Goal: Information Seeking & Learning: Learn about a topic

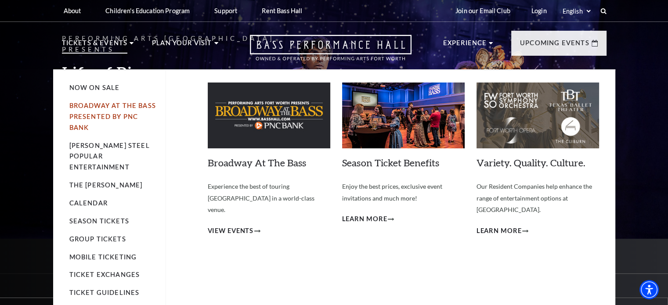
click at [88, 120] on link "Broadway At The Bass presented by PNC Bank" at bounding box center [112, 116] width 87 height 29
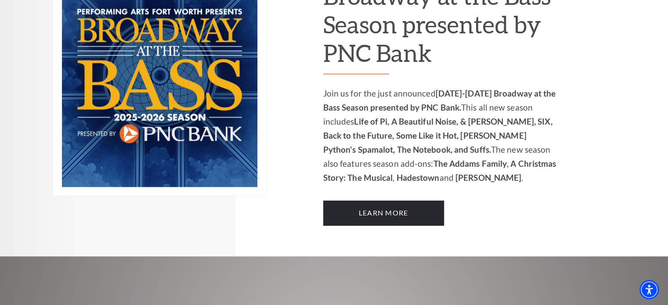
scroll to position [659, 0]
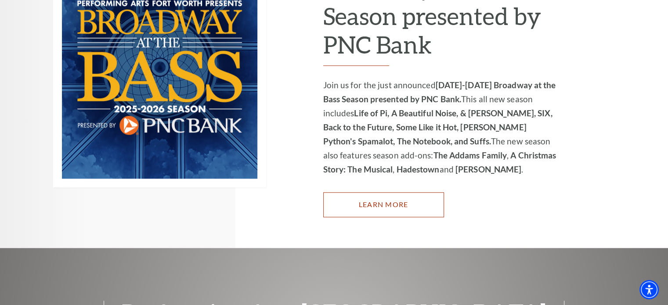
click at [381, 195] on link "Learn More" at bounding box center [383, 204] width 121 height 25
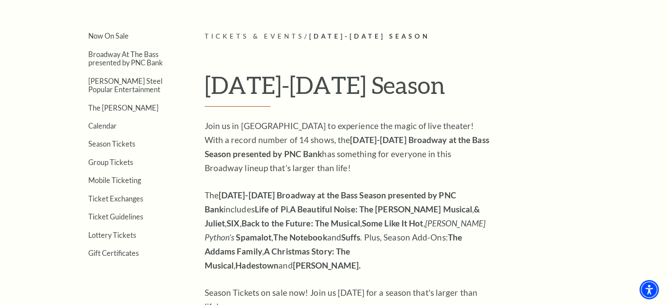
scroll to position [308, 0]
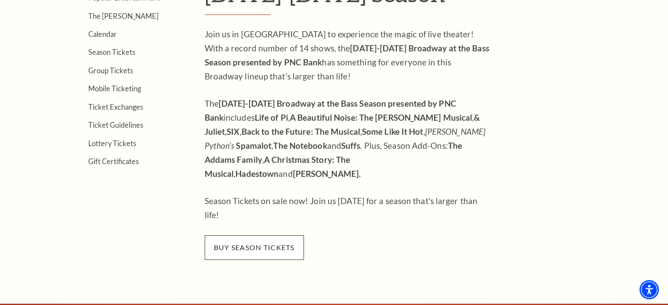
click at [259, 236] on span "buy season tickets" at bounding box center [254, 248] width 99 height 25
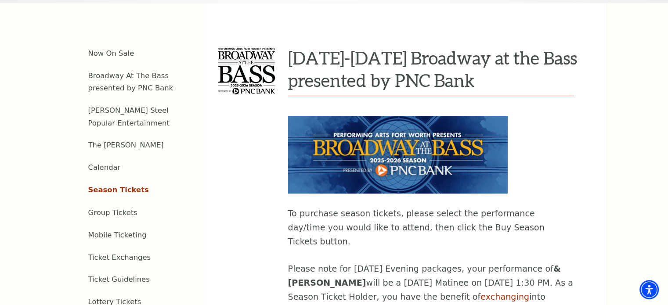
scroll to position [306, 0]
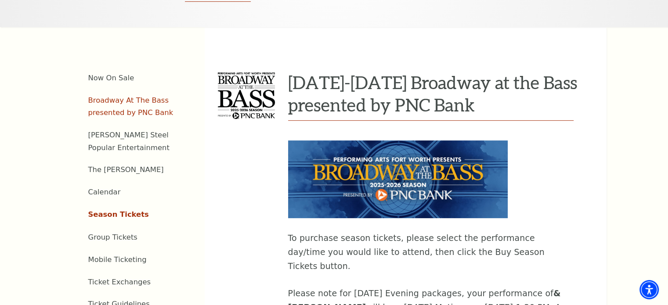
click at [123, 101] on link "Broadway At The Bass presented by PNC Bank" at bounding box center [130, 106] width 85 height 21
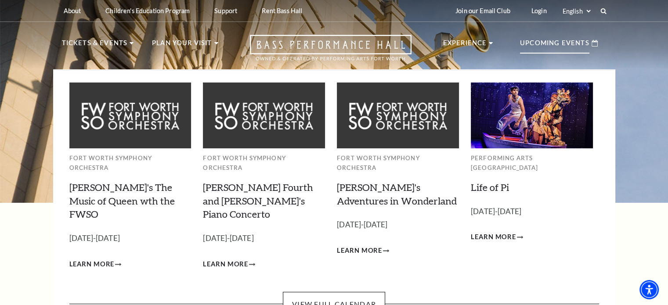
click at [558, 42] on p "Upcoming Events" at bounding box center [554, 46] width 69 height 16
click at [337, 292] on link "View Full Calendar" at bounding box center [334, 304] width 102 height 25
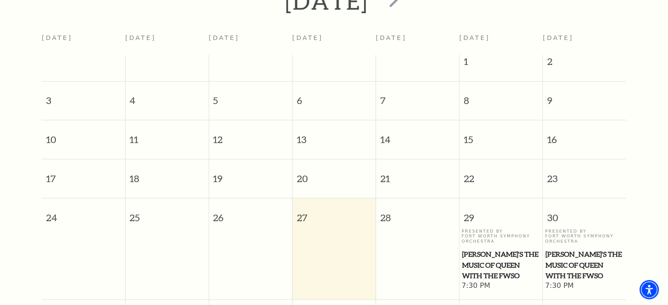
scroll to position [121, 0]
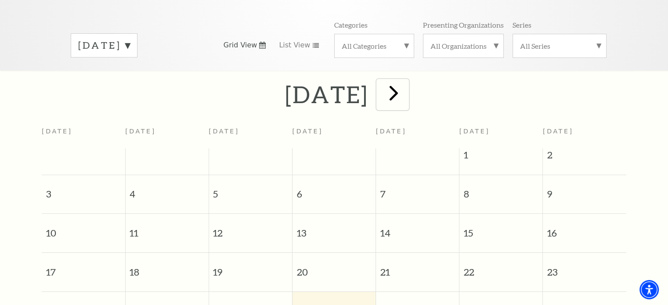
click at [406, 84] on span "next" at bounding box center [393, 92] width 25 height 25
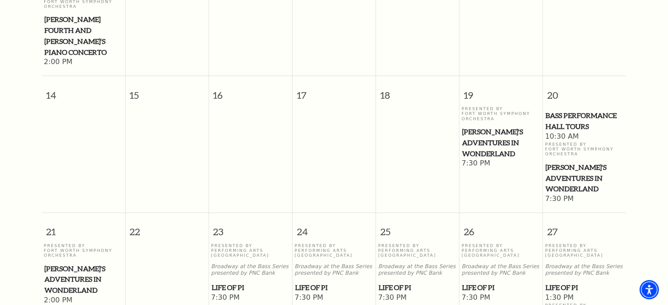
scroll to position [470, 0]
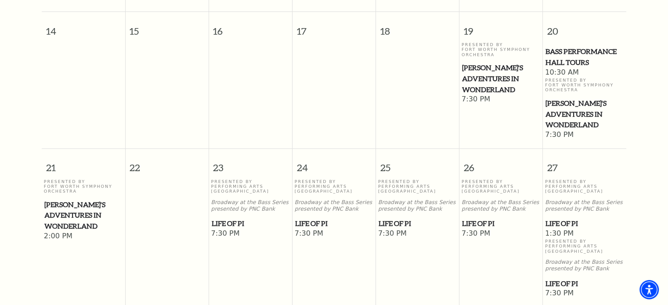
click at [232, 218] on span "Life of Pi" at bounding box center [251, 223] width 78 height 11
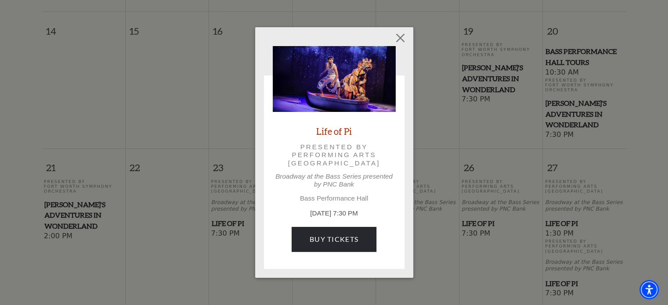
click at [334, 129] on link "Life of Pi" at bounding box center [334, 131] width 36 height 12
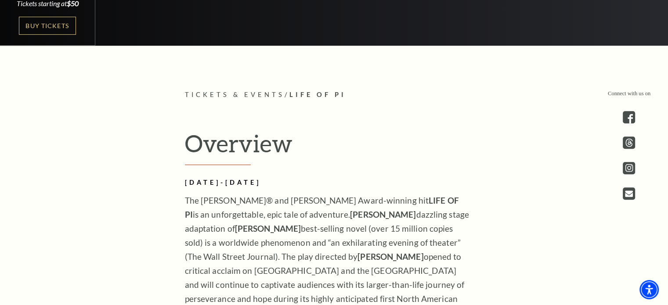
scroll to position [571, 0]
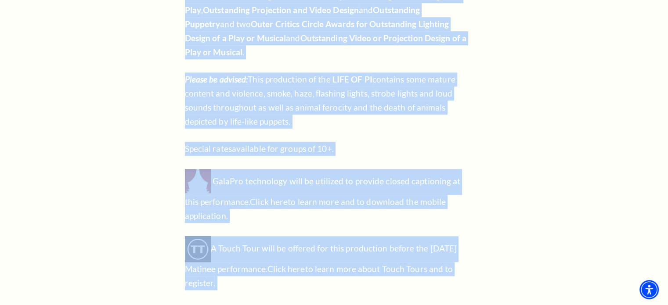
scroll to position [998, 0]
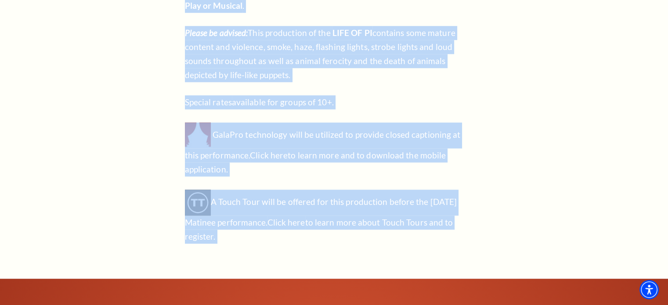
drag, startPoint x: 186, startPoint y: 86, endPoint x: 299, endPoint y: 67, distance: 114.5
copy div "The Tony® and Olivier Award-winning hit LIFE OF PI is an unforgettable, epic ta…"
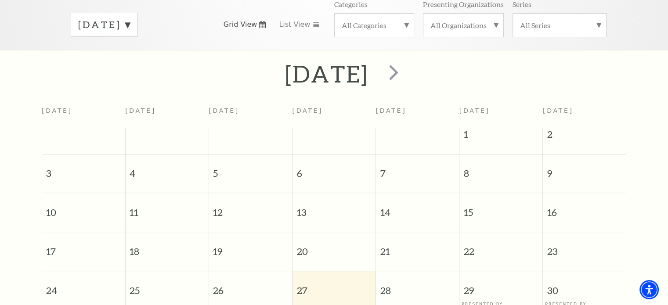
scroll to position [209, 0]
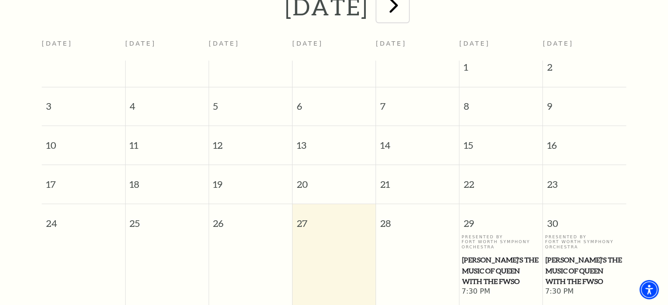
click at [406, 4] on span "next" at bounding box center [393, 5] width 25 height 25
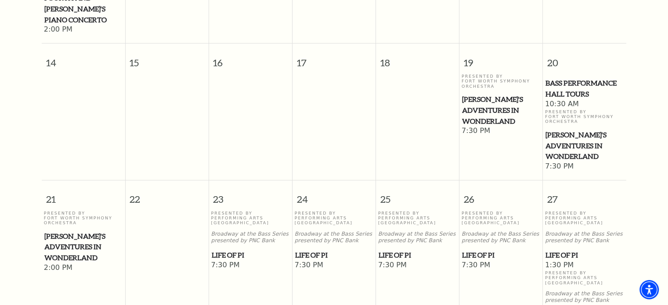
scroll to position [561, 0]
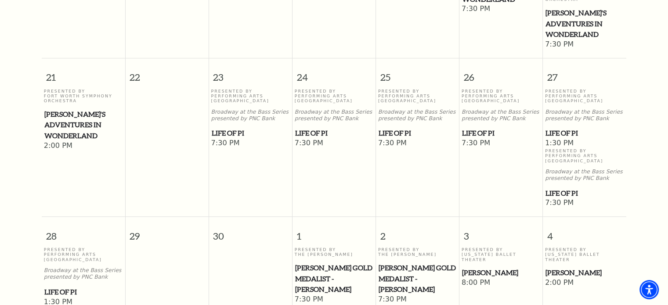
click at [311, 263] on span "[PERSON_NAME] Gold Medalist - [PERSON_NAME]" at bounding box center [334, 279] width 78 height 33
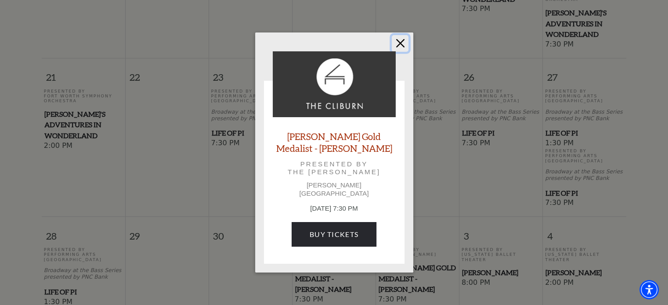
click at [400, 46] on button "Close" at bounding box center [400, 43] width 17 height 17
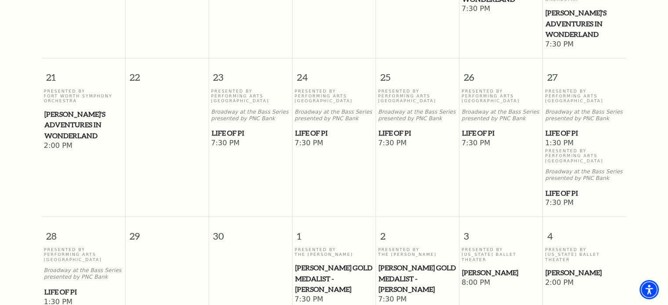
click at [479, 268] on span "[PERSON_NAME]" at bounding box center [501, 273] width 78 height 11
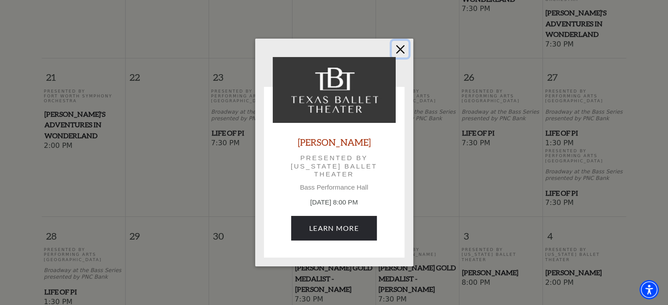
click at [402, 47] on button "Close" at bounding box center [400, 49] width 17 height 17
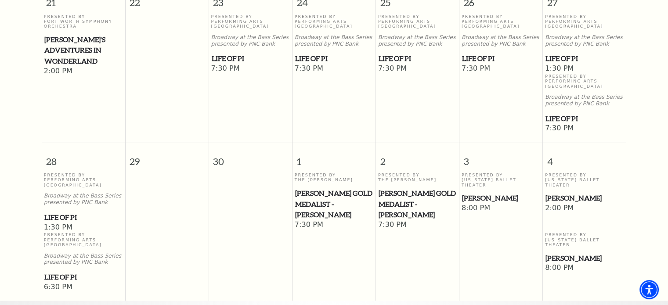
scroll to position [649, 0]
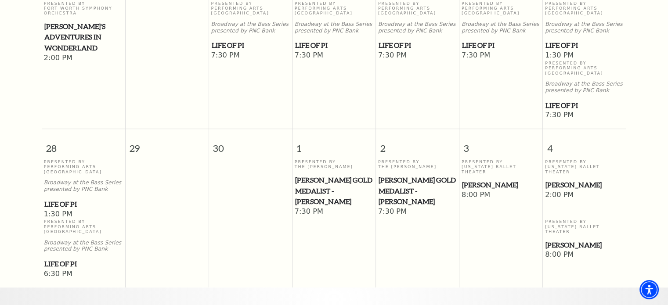
click at [475, 180] on span "[PERSON_NAME]" at bounding box center [501, 185] width 78 height 11
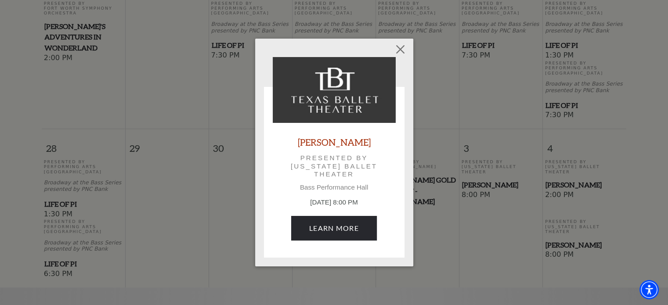
click at [336, 144] on link "[PERSON_NAME]" at bounding box center [334, 142] width 73 height 12
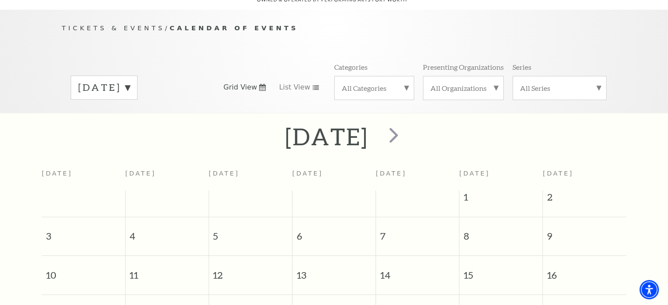
scroll to position [77, 0]
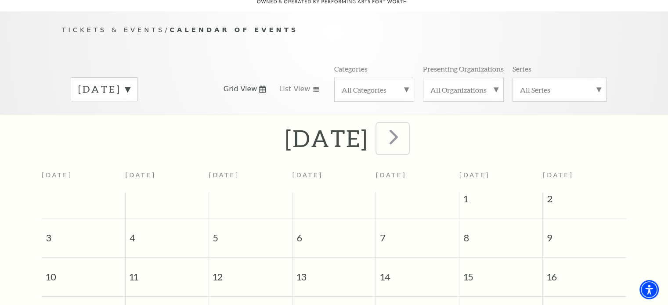
click at [406, 124] on span "next" at bounding box center [393, 136] width 25 height 25
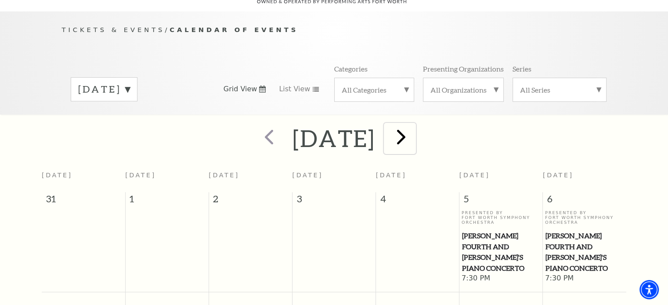
click at [414, 130] on span "next" at bounding box center [401, 136] width 25 height 25
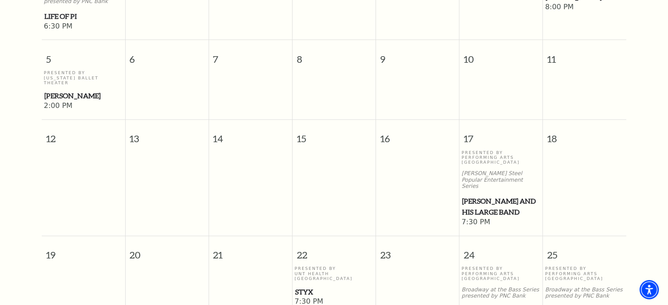
scroll to position [429, 0]
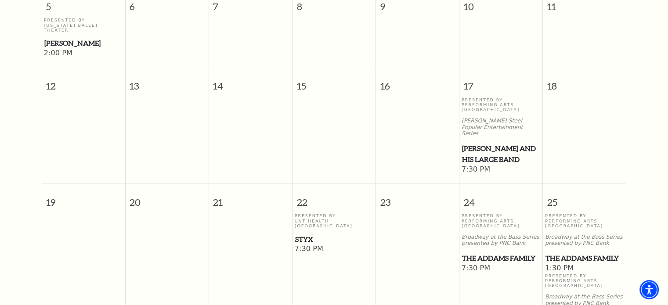
click at [485, 144] on span "[PERSON_NAME] and his Large Band" at bounding box center [501, 154] width 78 height 22
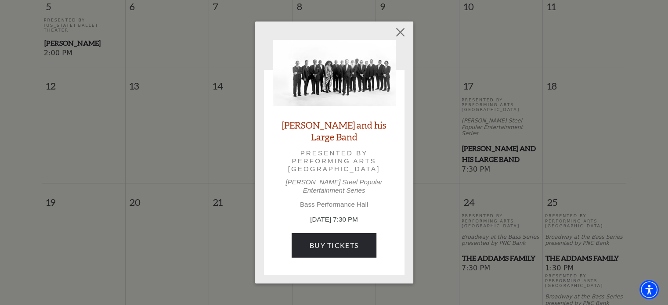
click at [327, 131] on link "[PERSON_NAME] and his Large Band" at bounding box center [334, 131] width 123 height 24
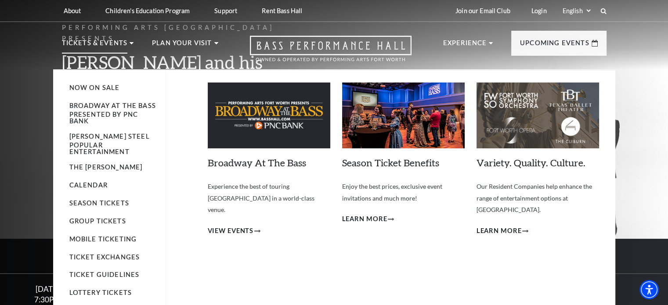
click at [63, 65] on li "Tickets & Events Now On Sale Broadway At The Bass presented by PNC Bank Irwin S…" at bounding box center [98, 54] width 72 height 32
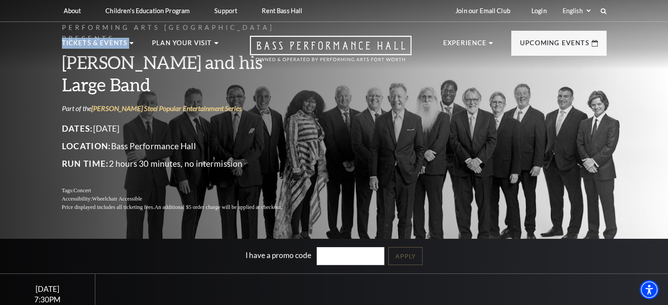
drag, startPoint x: 58, startPoint y: 65, endPoint x: 149, endPoint y: 65, distance: 91.0
click at [149, 65] on nav "Tickets & Events Now On Sale Broadway At The Bass presented by PNC Bank Irwin S…" at bounding box center [334, 45] width 562 height 47
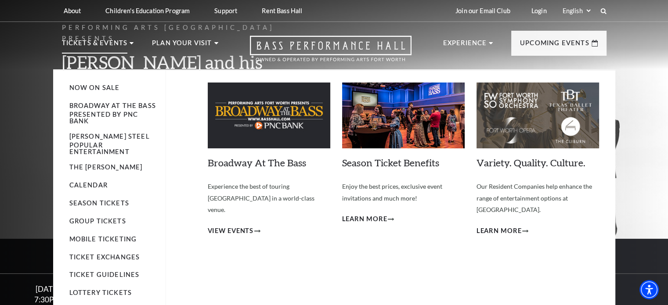
drag, startPoint x: 163, startPoint y: 65, endPoint x: 83, endPoint y: 68, distance: 80.5
click at [83, 68] on li "Tickets & Events Now On Sale Broadway At The Bass presented by PNC Bank Irwin S…" at bounding box center [98, 54] width 72 height 32
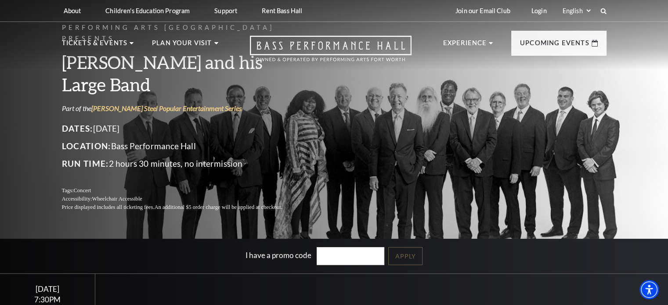
click at [58, 65] on nav "Tickets & Events Now On Sale Broadway At The Bass presented by PNC Bank Irwin S…" at bounding box center [334, 45] width 562 height 47
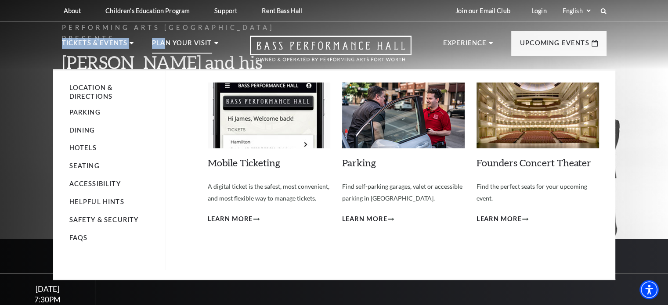
drag, startPoint x: 58, startPoint y: 65, endPoint x: 167, endPoint y: 66, distance: 109.4
click at [167, 66] on nav "Tickets & Events Now On Sale Broadway At The Bass presented by PNC Bank Irwin S…" at bounding box center [334, 45] width 562 height 47
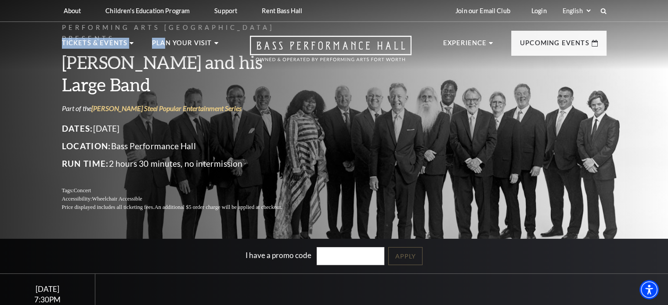
click at [48, 56] on header "About Performing Arts Fort Worth Bass Performance Hall Maddox Muse Center Resid…" at bounding box center [334, 34] width 668 height 69
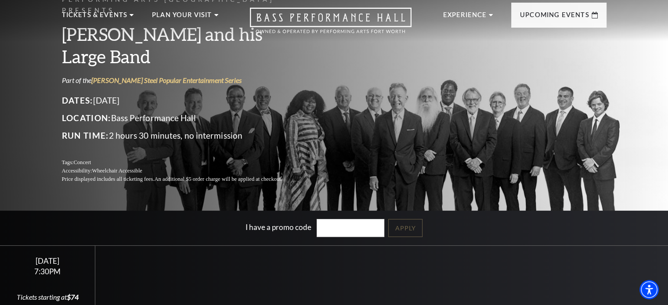
scroll to position [44, 0]
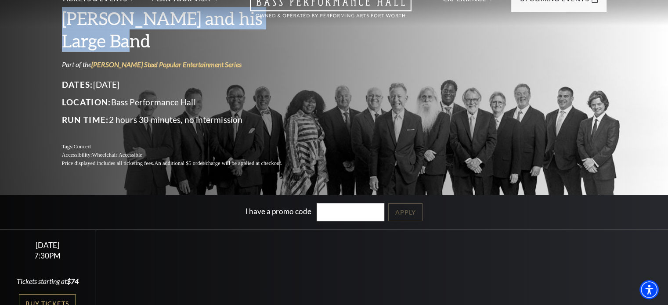
drag, startPoint x: 61, startPoint y: 26, endPoint x: 301, endPoint y: 25, distance: 239.9
click at [301, 25] on div "Performing Arts Fort Worth Presents Lyle Lovett and his Large Band Part of the …" at bounding box center [334, 73] width 562 height 207
copy h3 "[PERSON_NAME] and his Large Band"
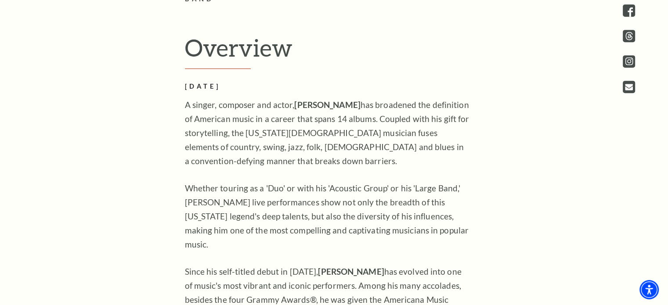
scroll to position [439, 0]
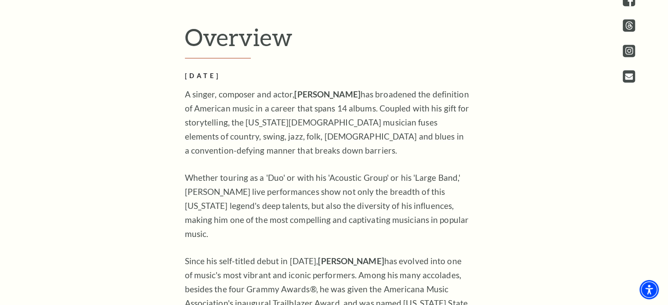
click at [185, 87] on p "A singer, composer and actor, Lyle Lovett has broadened the definition of Ameri…" at bounding box center [328, 122] width 286 height 70
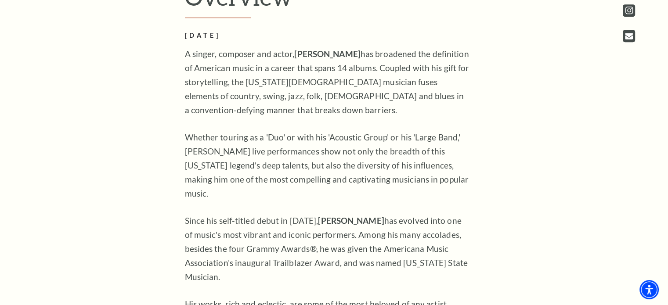
scroll to position [515, 0]
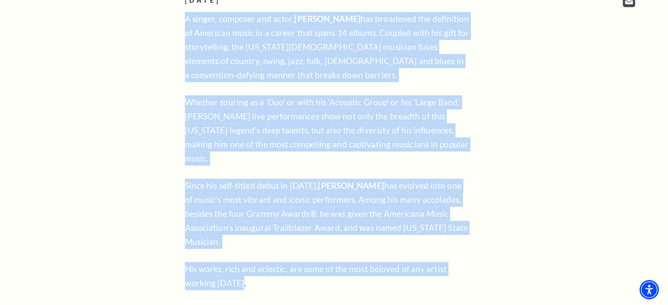
drag, startPoint x: 185, startPoint y: 81, endPoint x: 329, endPoint y: 247, distance: 220.0
click at [329, 247] on div "OCTOBER 17, 2025 A singer, composer and actor, Lyle Lovett has broadened the de…" at bounding box center [328, 156] width 286 height 323
copy div "A singer, composer and actor, Lyle Lovett has broadened the definition of Ameri…"
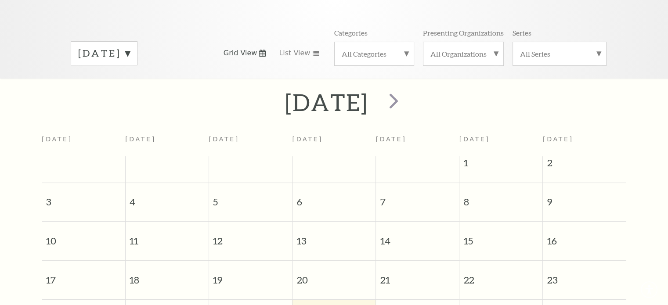
scroll to position [77, 0]
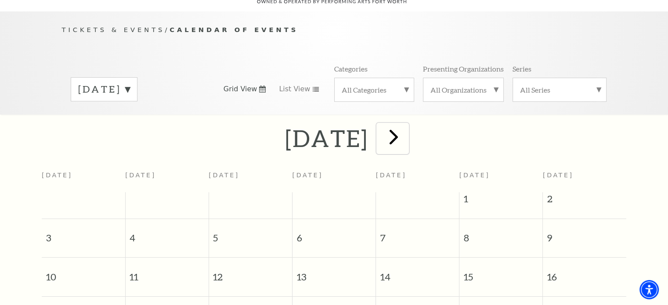
click at [406, 128] on span "next" at bounding box center [393, 136] width 25 height 25
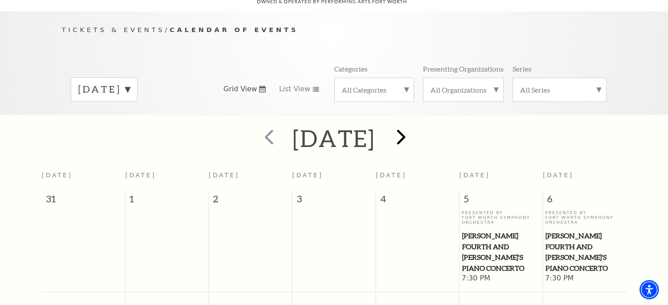
click at [376, 128] on h2 "[DATE]" at bounding box center [334, 138] width 83 height 28
click at [414, 128] on span "next" at bounding box center [401, 136] width 25 height 25
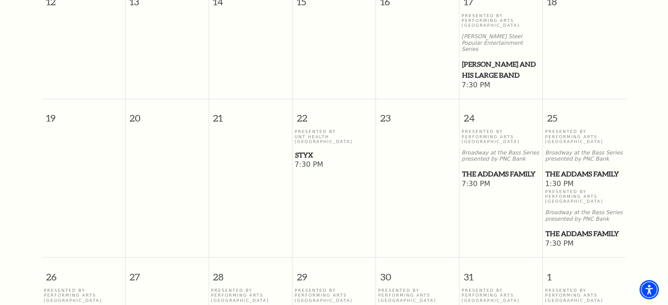
scroll to position [517, 0]
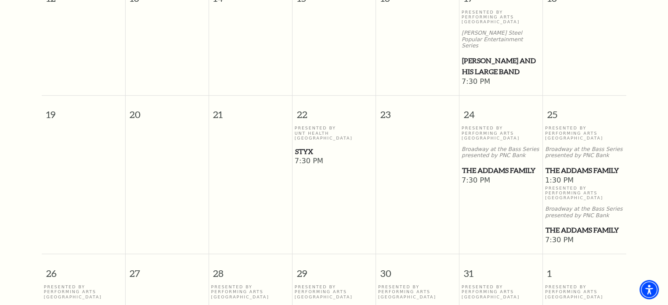
click at [302, 146] on span "Styx" at bounding box center [334, 151] width 78 height 11
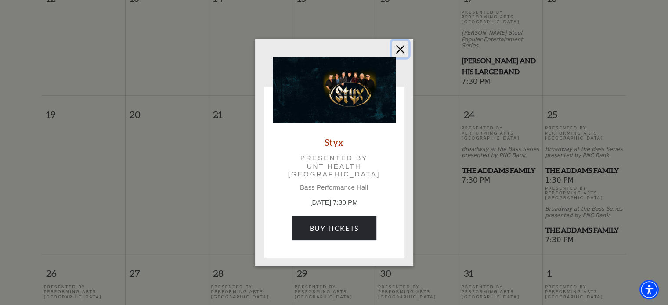
click at [404, 49] on button "Close" at bounding box center [400, 49] width 17 height 17
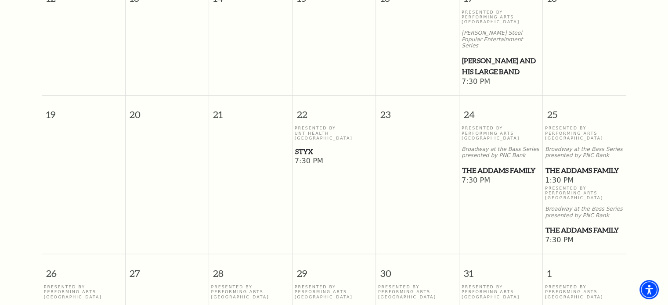
click at [308, 146] on span "Styx" at bounding box center [334, 151] width 78 height 11
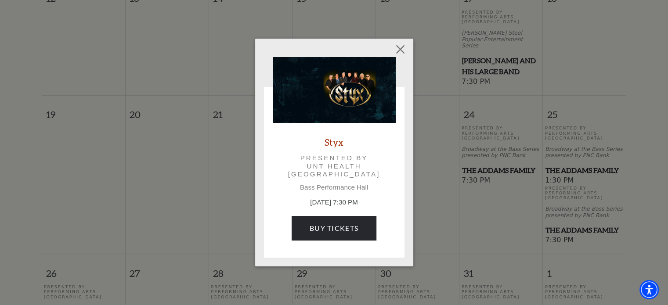
click at [334, 146] on link "Styx" at bounding box center [334, 142] width 19 height 12
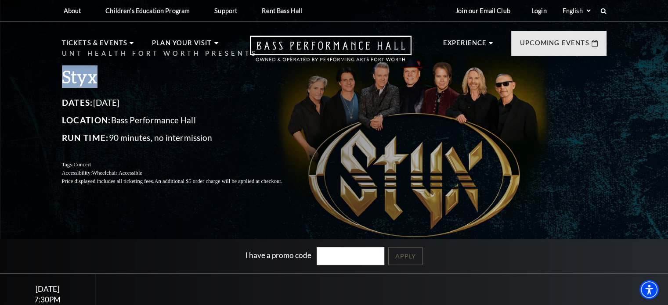
drag, startPoint x: 61, startPoint y: 73, endPoint x: 97, endPoint y: 74, distance: 36.0
click at [97, 74] on div "UNT Health Fort Worth Presents Styx Dates: October 22, 2025 Location: Bass Perf…" at bounding box center [334, 117] width 562 height 155
copy h3 "Styx"
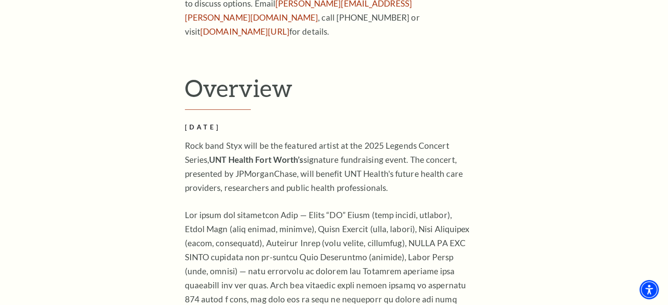
scroll to position [571, 0]
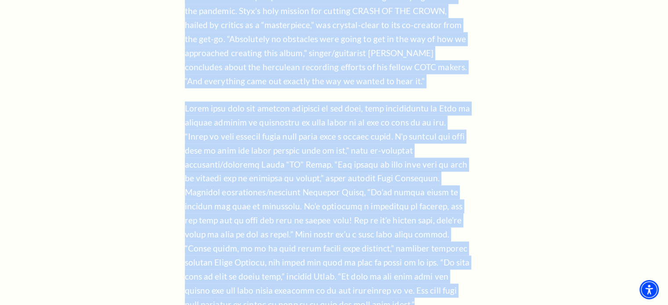
scroll to position [1020, 0]
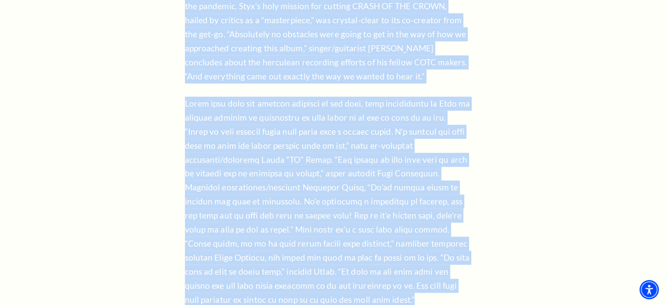
drag, startPoint x: 186, startPoint y: 115, endPoint x: 338, endPoint y: 293, distance: 234.4
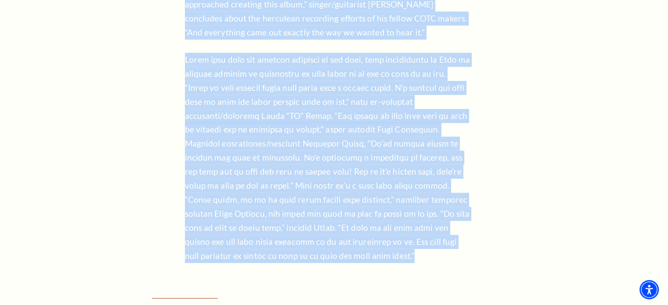
copy div "Rock band Styx will be the featured artist at the 2025 Legends Concert Series, …"
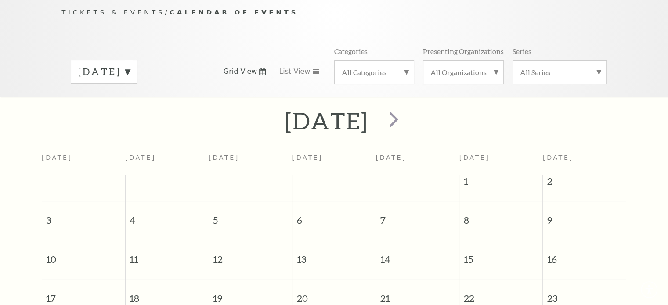
scroll to position [77, 0]
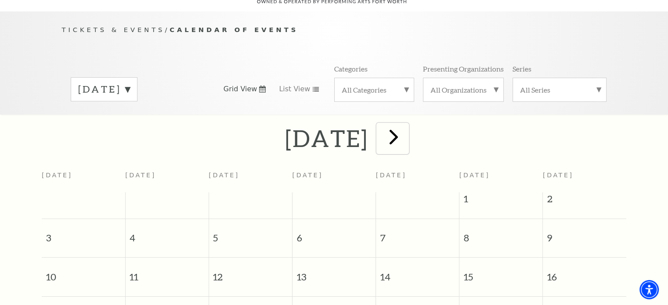
click at [406, 134] on span "next" at bounding box center [393, 136] width 25 height 25
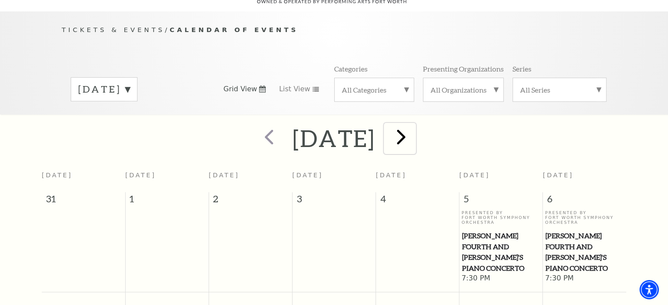
click at [414, 128] on span "next" at bounding box center [401, 136] width 25 height 25
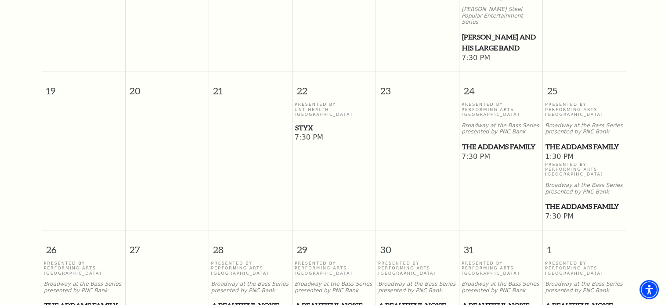
scroll to position [561, 0]
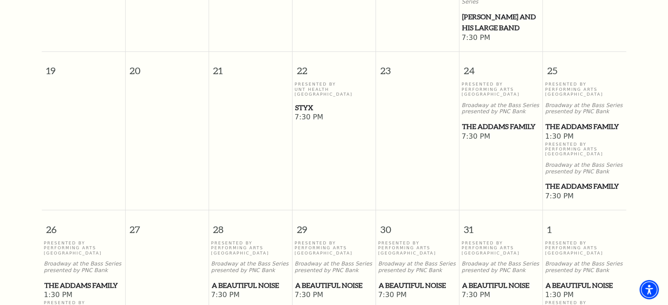
click at [487, 121] on span "The Addams Family" at bounding box center [501, 126] width 78 height 11
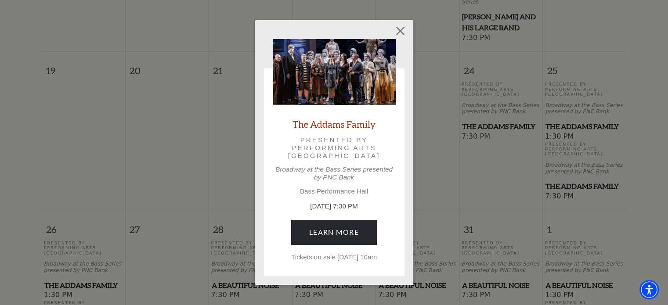
click at [332, 121] on link "The Addams Family" at bounding box center [334, 124] width 83 height 12
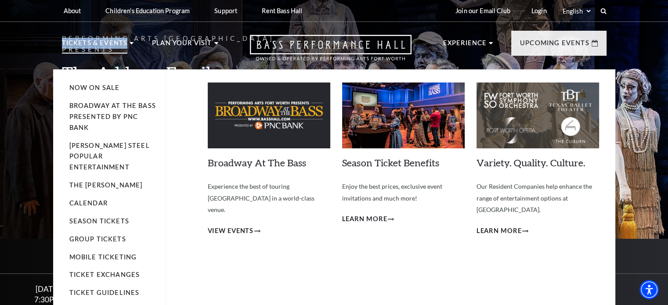
drag, startPoint x: 54, startPoint y: 68, endPoint x: 138, endPoint y: 69, distance: 83.5
click at [137, 69] on nav "Tickets & Events Now On Sale Broadway At The Bass presented by PNC Bank Irwin S…" at bounding box center [334, 45] width 562 height 47
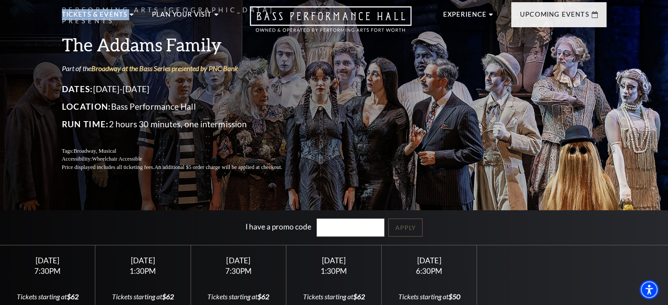
scroll to position [44, 0]
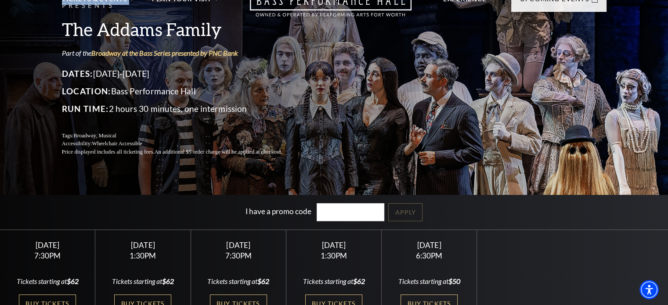
click at [225, 21] on link "Open this option" at bounding box center [330, 8] width 225 height 35
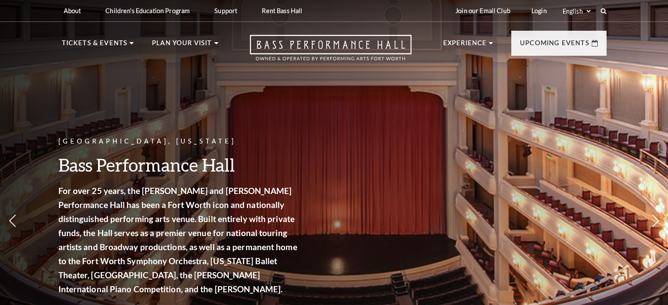
click at [216, 24] on nav "Tickets & Events Now On Sale Broadway At The Bass presented by PNC Bank Irwin S…" at bounding box center [334, 45] width 562 height 47
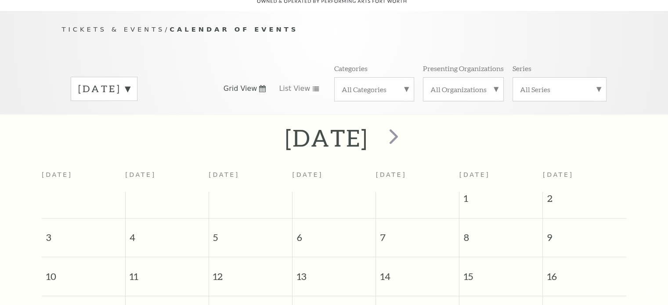
scroll to position [77, 0]
click at [406, 128] on span "next" at bounding box center [393, 136] width 25 height 25
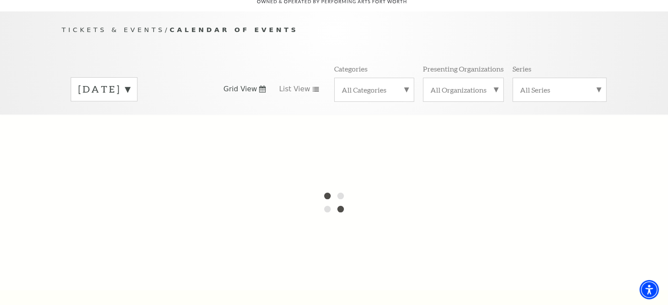
click at [428, 128] on div at bounding box center [334, 203] width 668 height 176
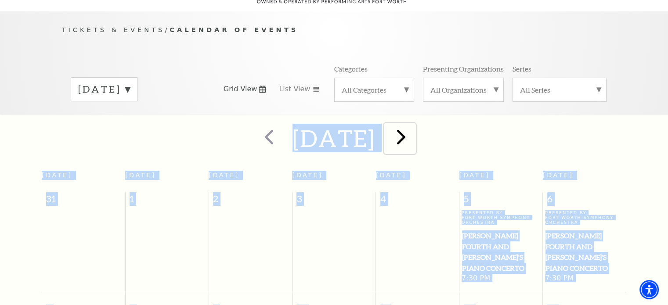
click at [414, 125] on span "next" at bounding box center [401, 136] width 25 height 25
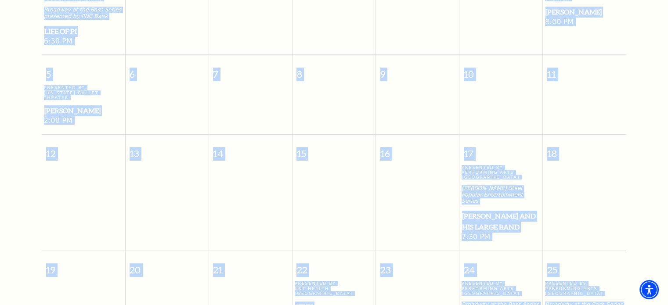
scroll to position [429, 0]
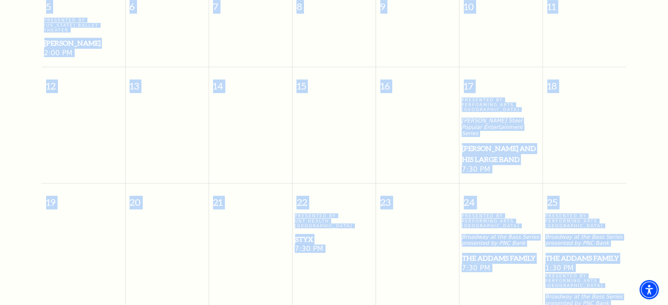
click at [432, 237] on td at bounding box center [417, 274] width 83 height 120
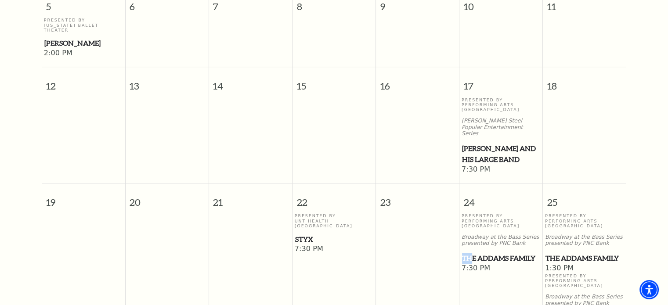
drag, startPoint x: 464, startPoint y: 242, endPoint x: 474, endPoint y: 240, distance: 10.6
click at [474, 253] on span "The Addams Family" at bounding box center [501, 258] width 78 height 11
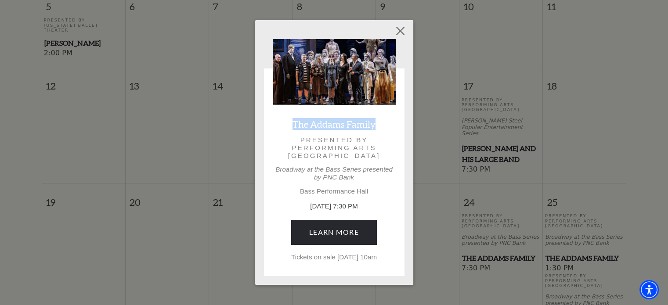
drag, startPoint x: 376, startPoint y: 121, endPoint x: 287, endPoint y: 121, distance: 89.2
click at [287, 121] on div "The Addams Family Presented by Performing Arts Fort Worth Broadway at the Bass …" at bounding box center [334, 150] width 123 height 222
copy link "The Addams Family"
click at [327, 120] on link "The Addams Family" at bounding box center [334, 124] width 83 height 12
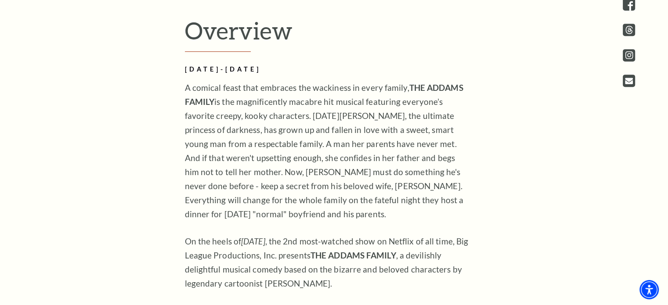
scroll to position [439, 0]
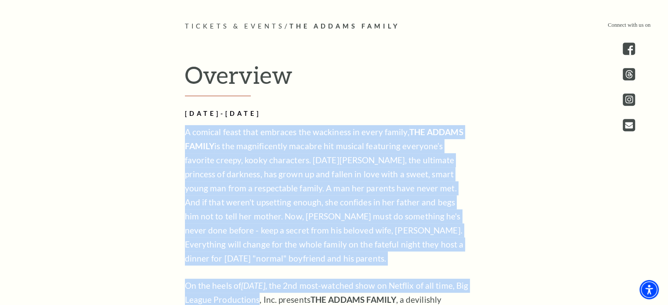
drag, startPoint x: 183, startPoint y: 85, endPoint x: 272, endPoint y: 300, distance: 233.1
click at [272, 300] on div "Overview [DATE]-[DATE] A comical feast that embraces the wackiness in every fam…" at bounding box center [334, 212] width 316 height 302
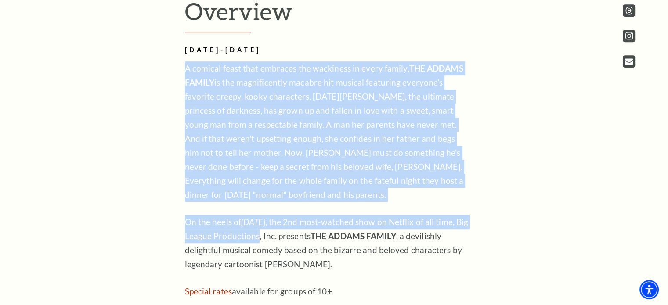
scroll to position [453, 0]
drag, startPoint x: 337, startPoint y: 154, endPoint x: 168, endPoint y: 69, distance: 189.2
copy div "A comical feast that embraces the wackiness in every family, THE ADDAMS FAMILY …"
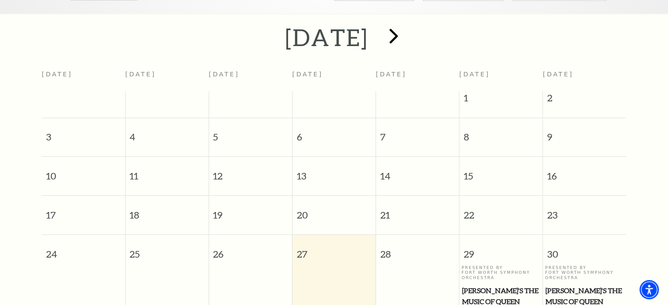
scroll to position [121, 0]
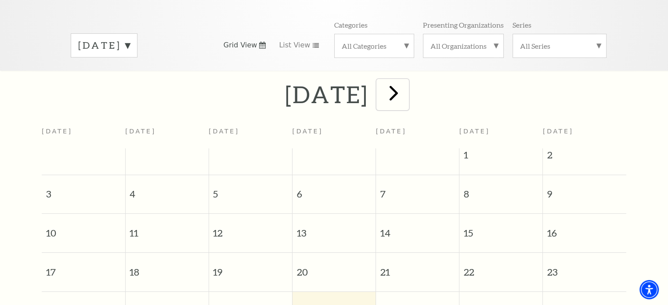
click at [406, 83] on span "next" at bounding box center [393, 92] width 25 height 25
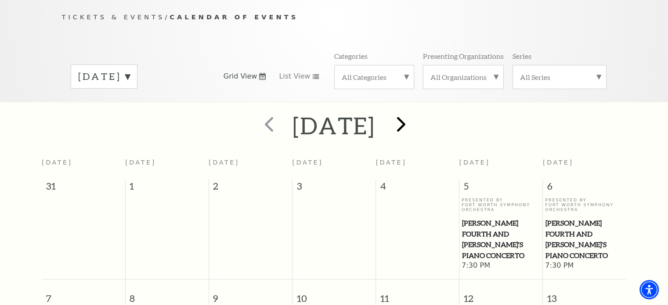
scroll to position [77, 0]
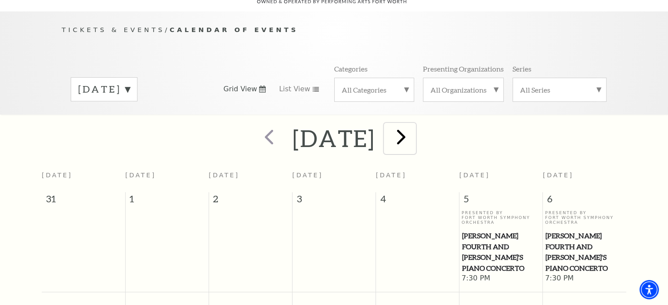
click at [414, 127] on span "next" at bounding box center [401, 136] width 25 height 25
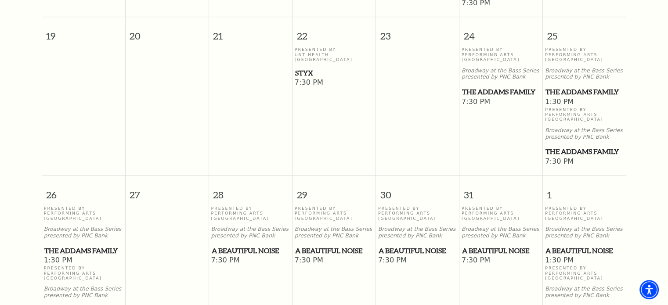
scroll to position [649, 0]
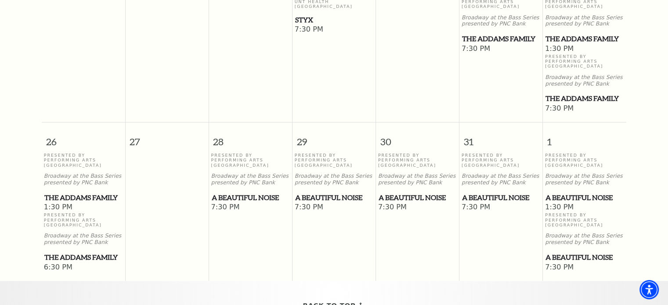
click at [221, 192] on span "A Beautiful Noise" at bounding box center [251, 197] width 78 height 11
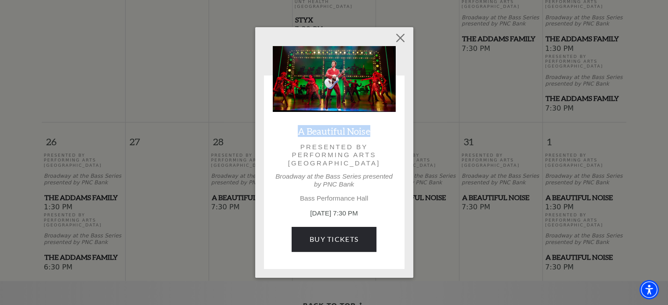
drag, startPoint x: 347, startPoint y: 131, endPoint x: 290, endPoint y: 133, distance: 57.1
click at [290, 133] on div "A Beautiful Noise Presented by Performing Arts [GEOGRAPHIC_DATA] at the Bass Se…" at bounding box center [334, 153] width 123 height 214
copy link "A Beautiful Noise"
click at [332, 131] on link "A Beautiful Noise" at bounding box center [334, 131] width 73 height 12
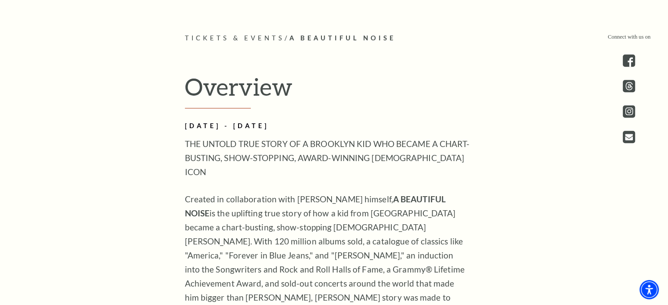
scroll to position [571, 0]
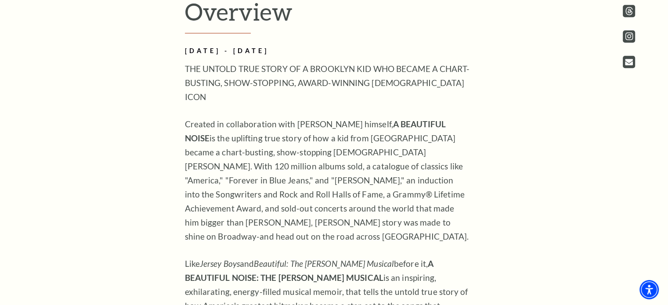
click at [184, 96] on div "Overview [DATE] - [DATE] THE UNTOLD TRUE STORY OF A BROOKLYN KID WHO BECAME A C…" at bounding box center [334, 243] width 316 height 492
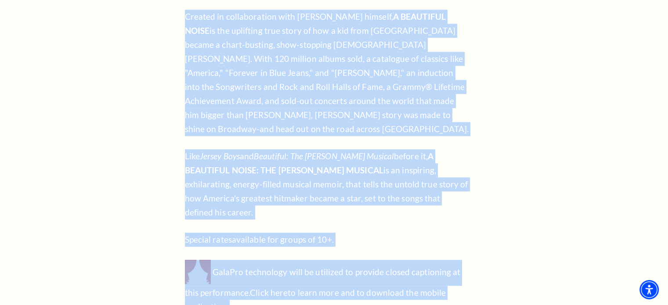
scroll to position [702, 0]
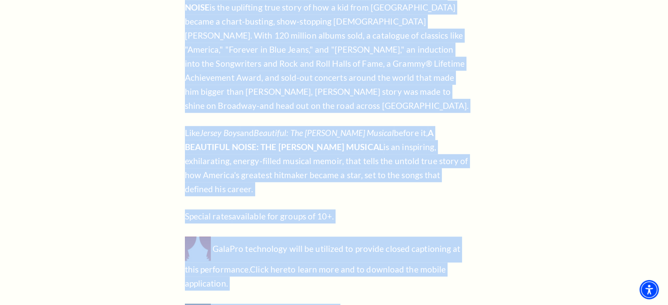
drag, startPoint x: 184, startPoint y: 96, endPoint x: 458, endPoint y: 177, distance: 286.0
click at [458, 177] on div "Overview [DATE] - [DATE] THE UNTOLD TRUE STORY OF A BROOKLYN KID WHO BECAME A C…" at bounding box center [334, 112] width 316 height 492
copy div "THE UNTOLD TRUE STORY OF A BROOKLYN KID WHO BECAME A CHART-BUSTING, SHOW-STOPPI…"
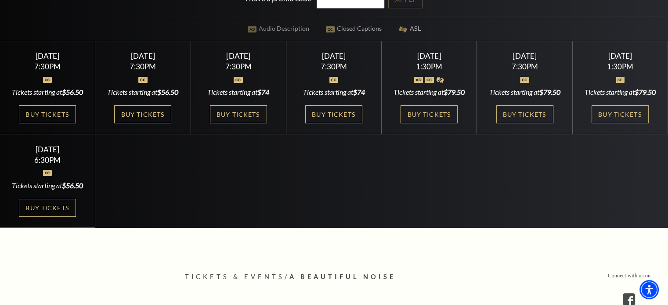
scroll to position [263, 0]
